Goal: Navigation & Orientation: Find specific page/section

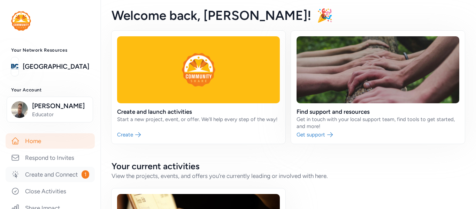
click at [64, 175] on link "Create and Connect 1" at bounding box center [50, 174] width 89 height 15
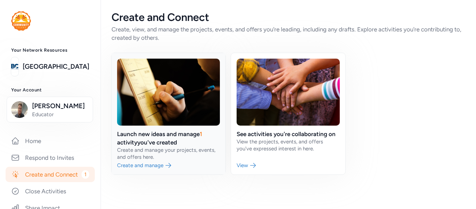
click at [146, 145] on link at bounding box center [169, 113] width 114 height 121
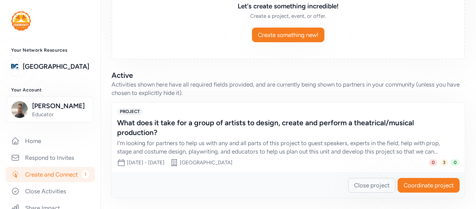
click at [168, 131] on div "What does it take for a group of artists to design, create and perform a theatr…" at bounding box center [281, 128] width 328 height 20
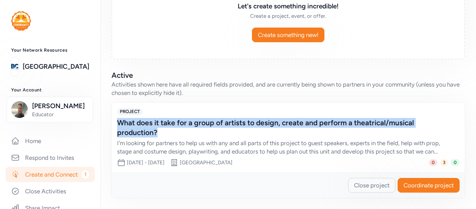
click at [117, 122] on div "What does it take for a group of artists to design, create and perform a theatr…" at bounding box center [281, 128] width 328 height 20
copy div "What does it take for a group of artists to design, create and perform a theatr…"
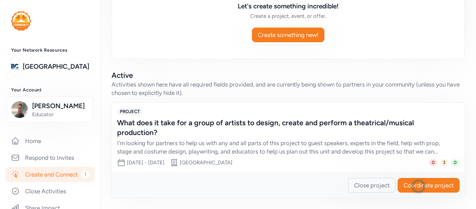
click at [246, 107] on div "PROJECT What does it take for a group of artists to design, create and perform …" at bounding box center [289, 138] width 354 height 70
